Goal: Task Accomplishment & Management: Use online tool/utility

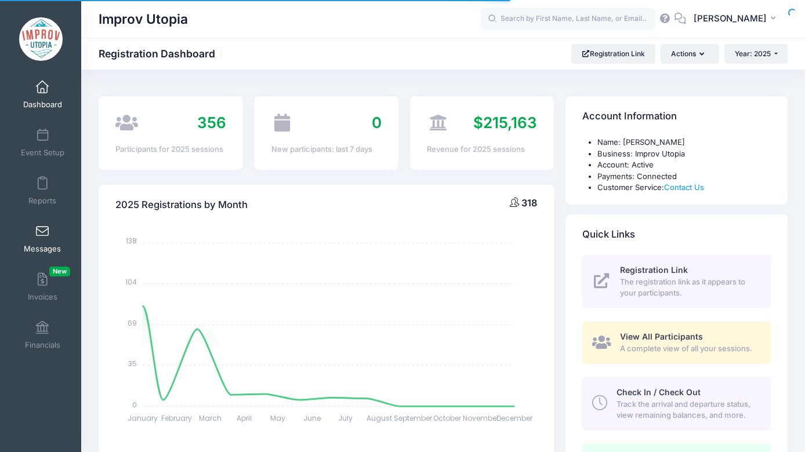
click at [57, 237] on link "Messages" at bounding box center [42, 239] width 55 height 41
select select
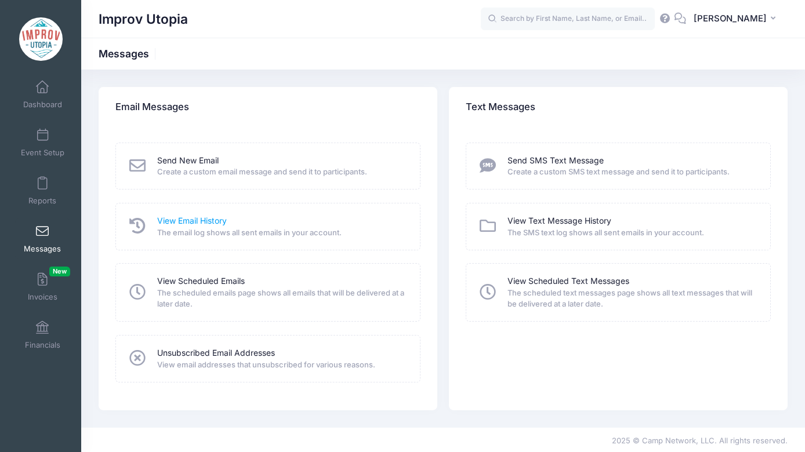
click at [182, 221] on link "View Email History" at bounding box center [192, 221] width 70 height 12
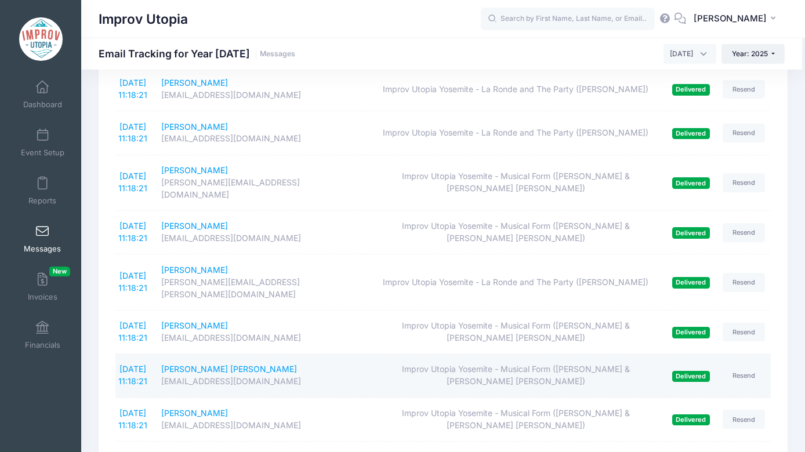
scroll to position [769, 0]
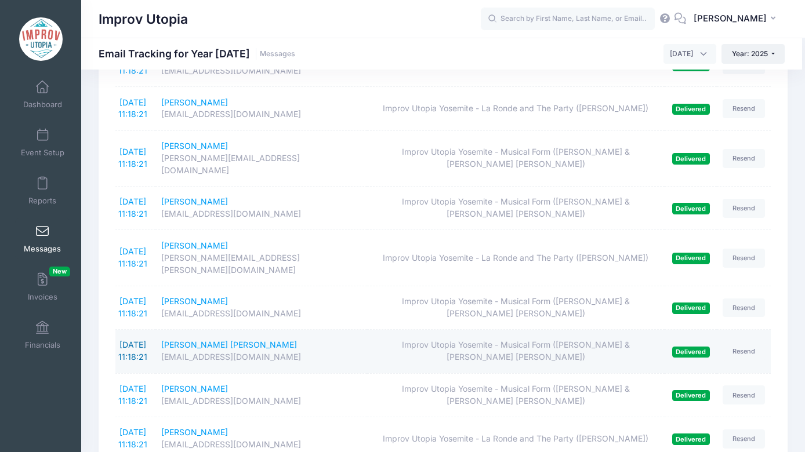
click at [141, 340] on link "[DATE] 11:18:21" at bounding box center [132, 351] width 29 height 22
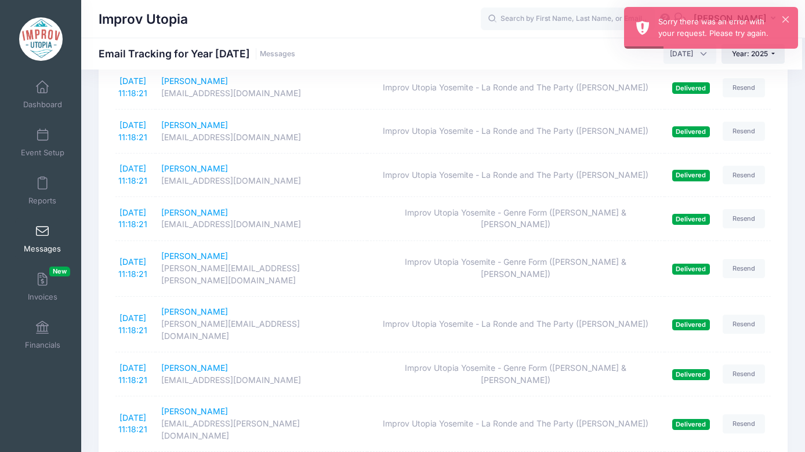
scroll to position [1992, 0]
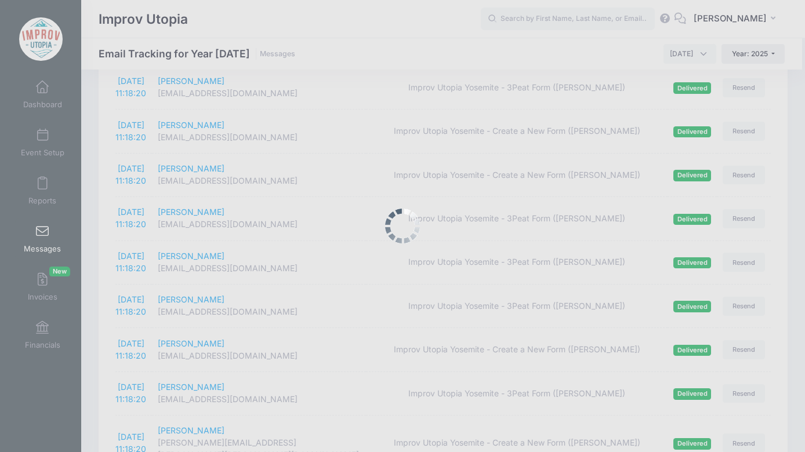
scroll to position [1980, 0]
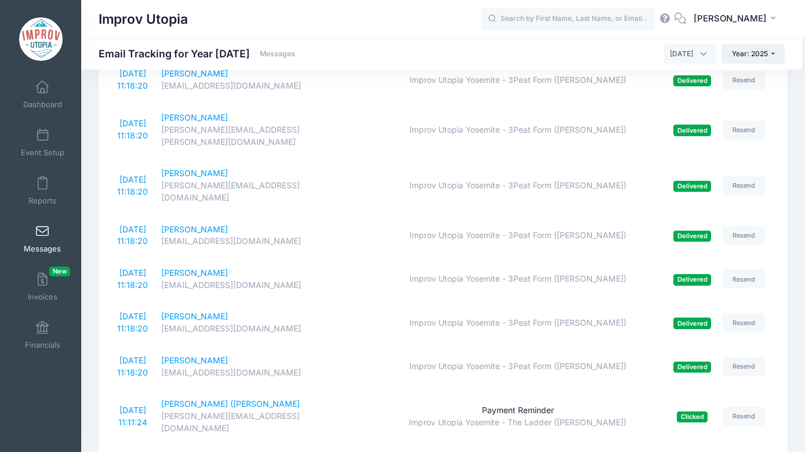
scroll to position [179, 0]
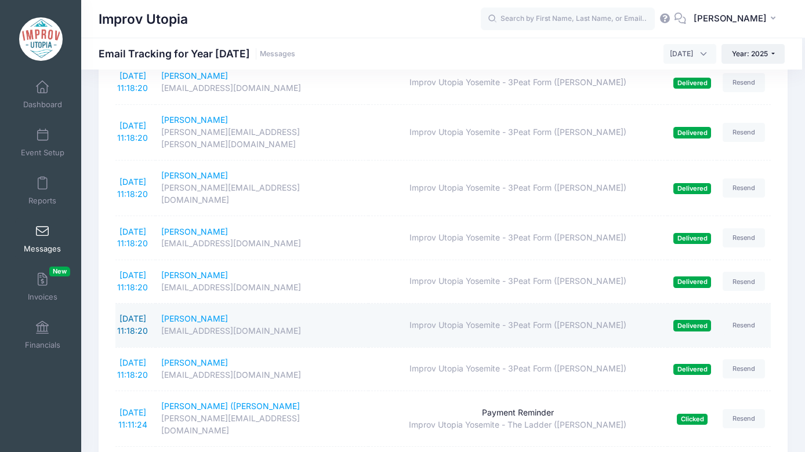
click at [140, 314] on link "9/9/2025 11:18:20" at bounding box center [132, 325] width 31 height 22
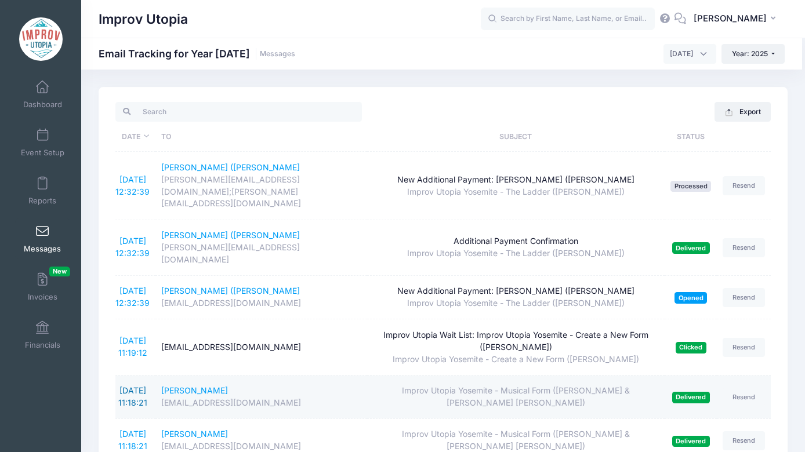
click at [132, 385] on link "[DATE] 11:18:21" at bounding box center [132, 396] width 29 height 22
